Goal: Find specific page/section: Find specific page/section

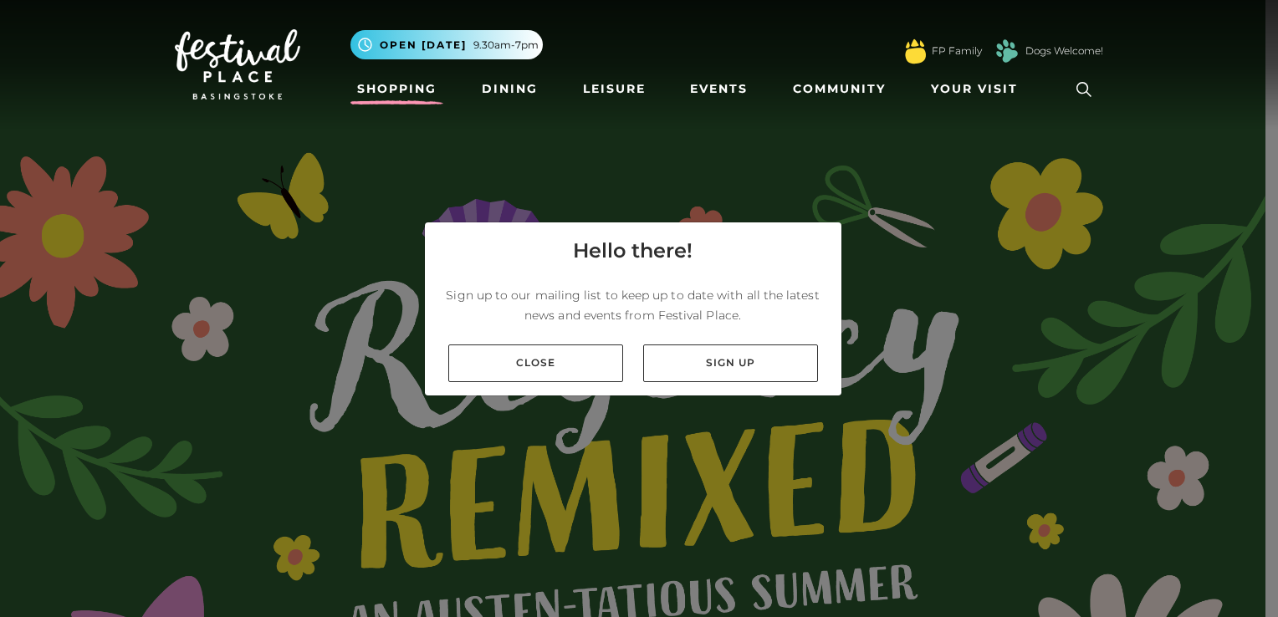
click at [395, 92] on link "Shopping" at bounding box center [396, 89] width 93 height 31
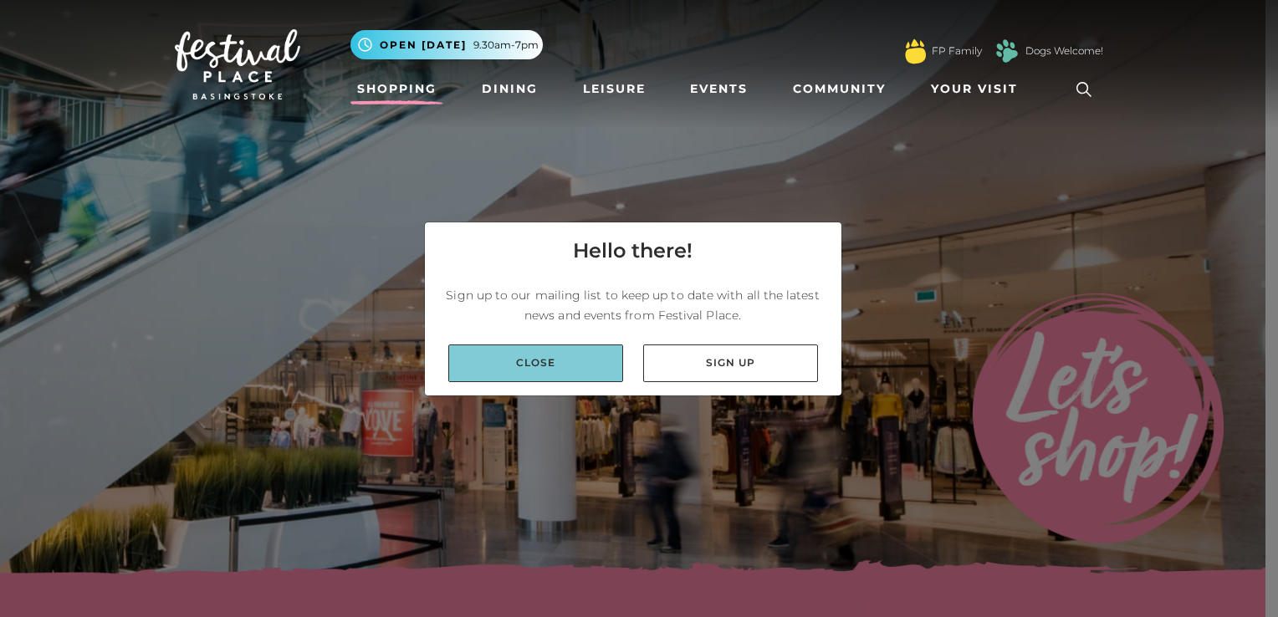
click at [560, 357] on link "Close" at bounding box center [535, 364] width 175 height 38
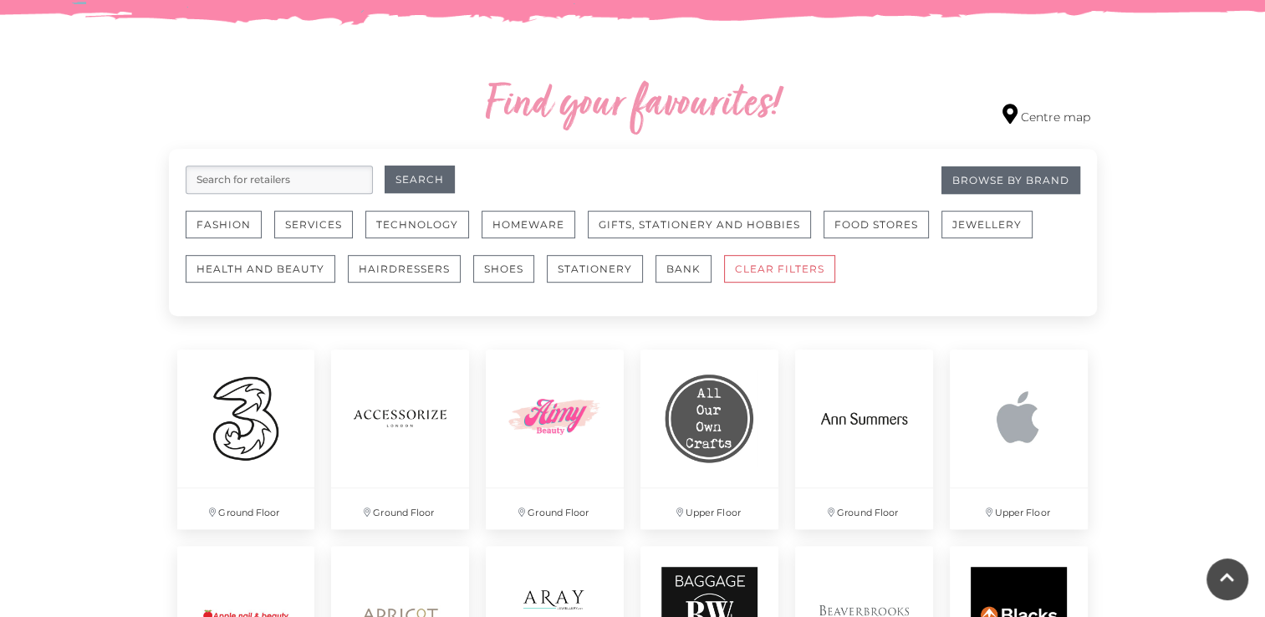
scroll to position [1004, 0]
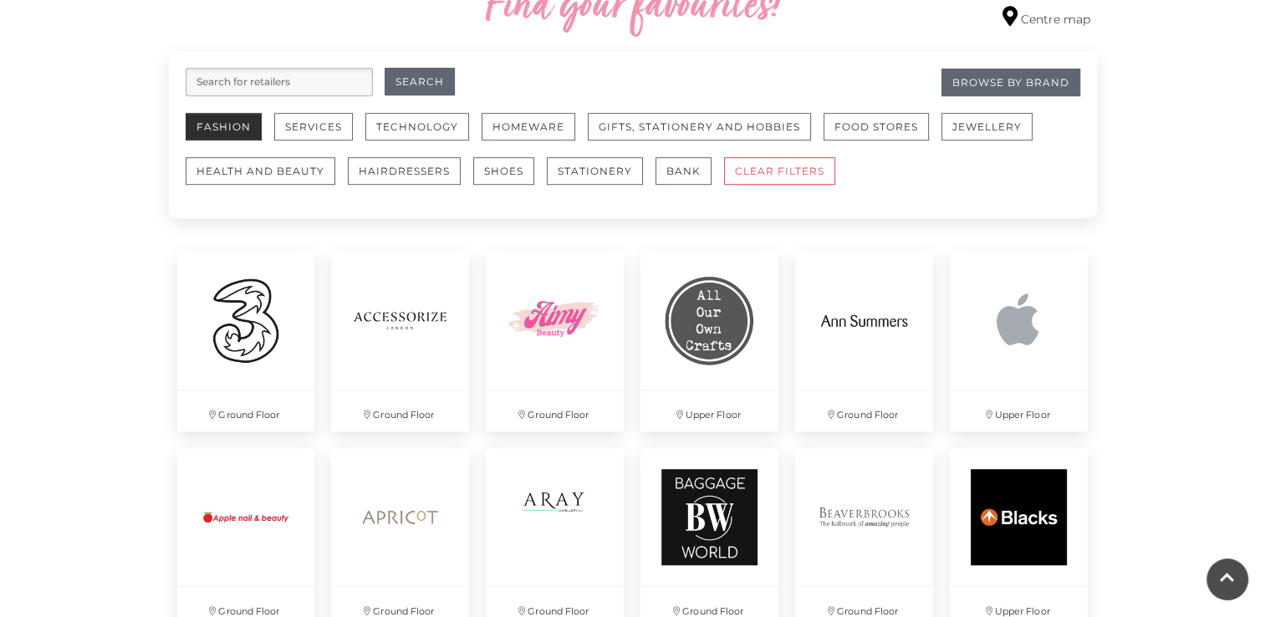
click at [230, 133] on button "Fashion" at bounding box center [224, 127] width 76 height 28
